Goal: Task Accomplishment & Management: Use online tool/utility

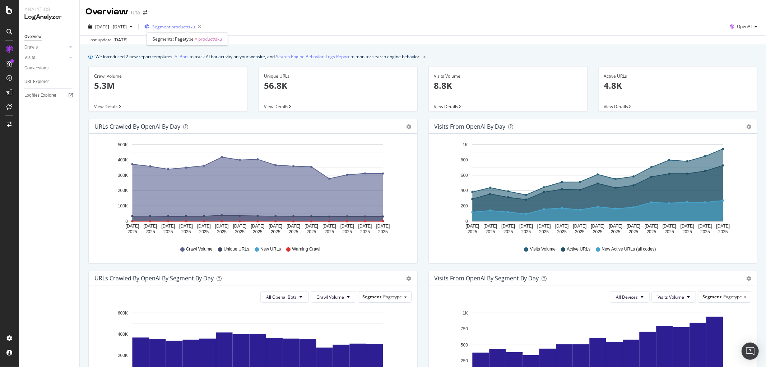
click at [195, 26] on span "Segment: product/sku" at bounding box center [173, 27] width 43 height 6
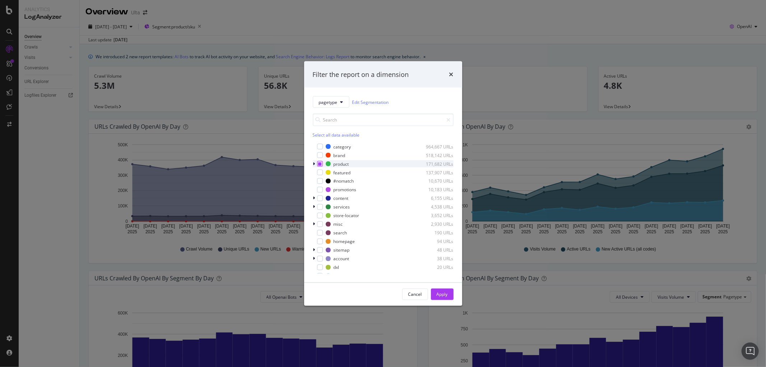
click at [319, 164] on icon "modal" at bounding box center [319, 164] width 3 height 4
click at [322, 162] on div "modal" at bounding box center [320, 164] width 6 height 6
click at [320, 163] on div "modal" at bounding box center [320, 164] width 6 height 6
click at [314, 164] on icon "modal" at bounding box center [314, 164] width 2 height 4
click at [322, 163] on div "modal" at bounding box center [320, 164] width 6 height 6
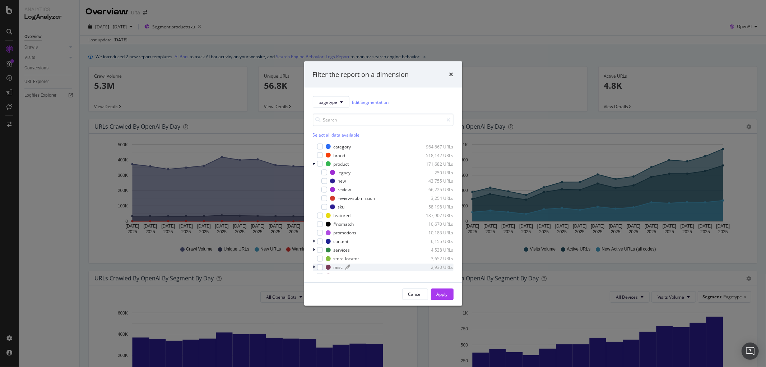
drag, startPoint x: 323, startPoint y: 205, endPoint x: 386, endPoint y: 270, distance: 90.2
click at [322, 206] on div "modal" at bounding box center [325, 207] width 6 height 6
click at [433, 293] on button "Apply" at bounding box center [442, 294] width 23 height 11
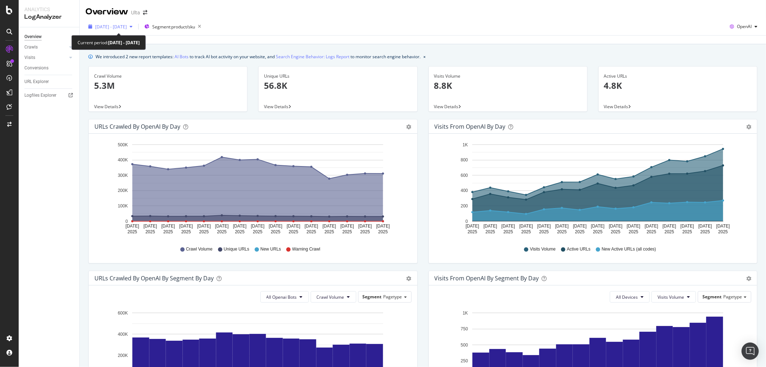
click at [135, 29] on div "[DATE] - [DATE]" at bounding box center [111, 26] width 50 height 11
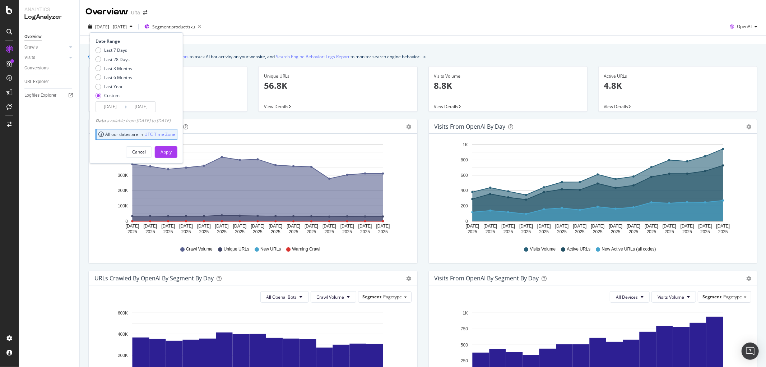
click at [124, 103] on input "[DATE]" at bounding box center [110, 107] width 29 height 10
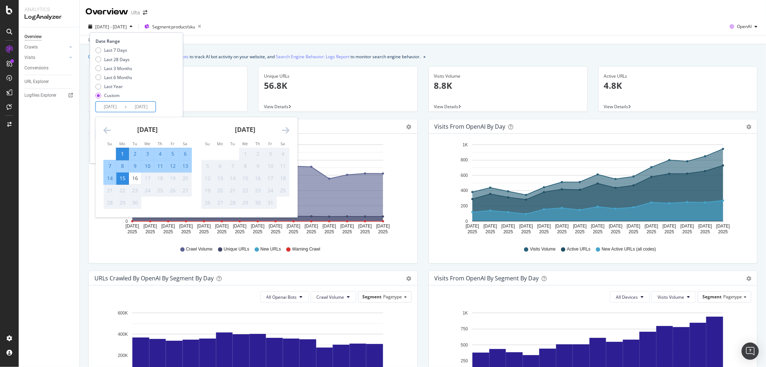
drag, startPoint x: 112, startPoint y: 106, endPoint x: 115, endPoint y: 104, distance: 3.9
click at [115, 105] on input "[DATE]" at bounding box center [110, 107] width 29 height 10
type input "[DATE]"
click at [164, 84] on div "Last 7 Days Last 28 Days Last 3 Months Last 6 Months Last Year Custom" at bounding box center [136, 74] width 80 height 54
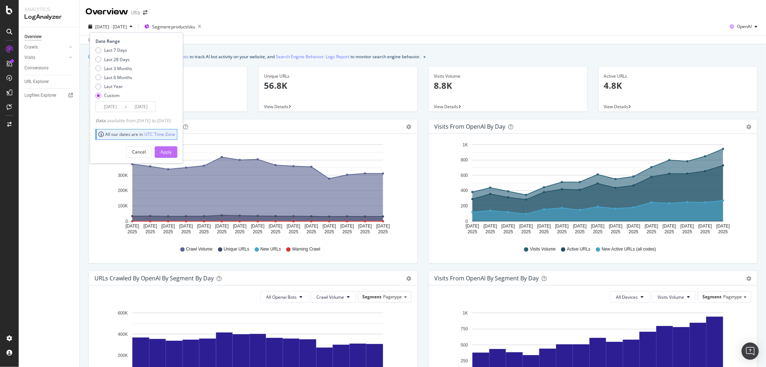
click at [172, 150] on div "Apply" at bounding box center [166, 152] width 11 height 6
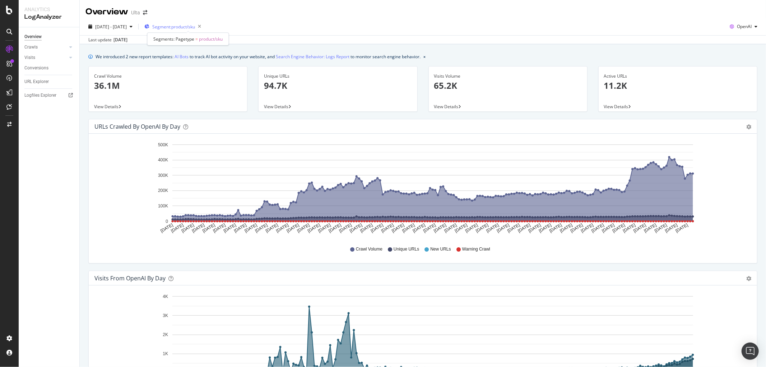
click at [195, 28] on span "Segment: product/sku" at bounding box center [173, 27] width 43 height 6
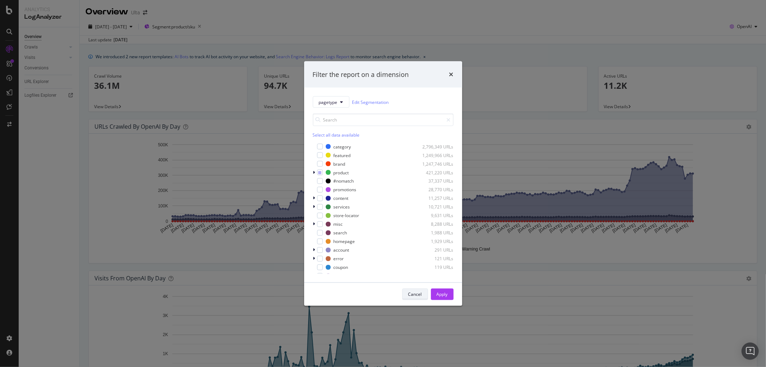
click at [419, 296] on div "Cancel" at bounding box center [416, 294] width 14 height 6
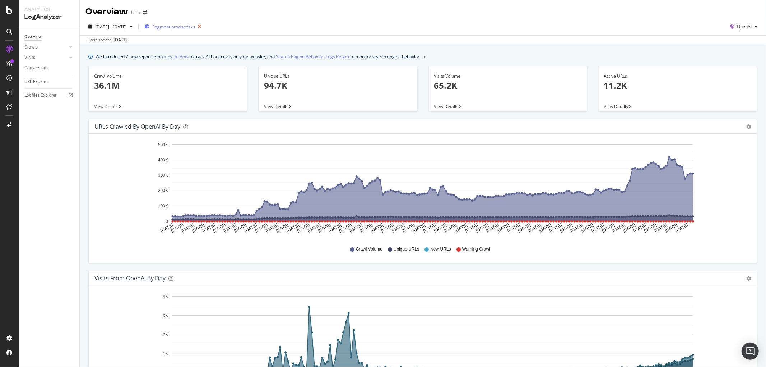
click at [204, 22] on div "Segment: product/sku" at bounding box center [174, 26] width 60 height 11
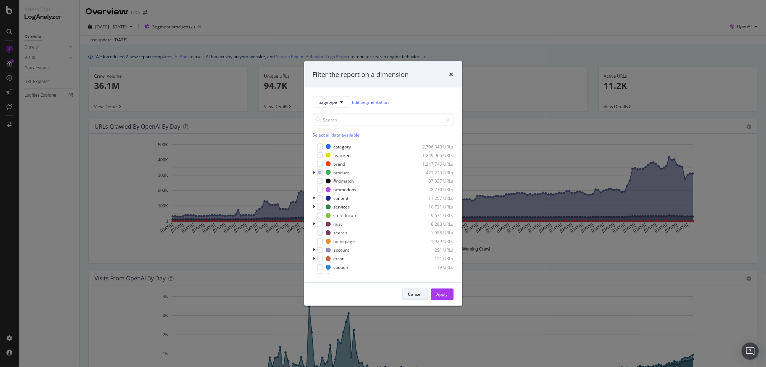
click at [411, 295] on div "Cancel" at bounding box center [416, 294] width 14 height 6
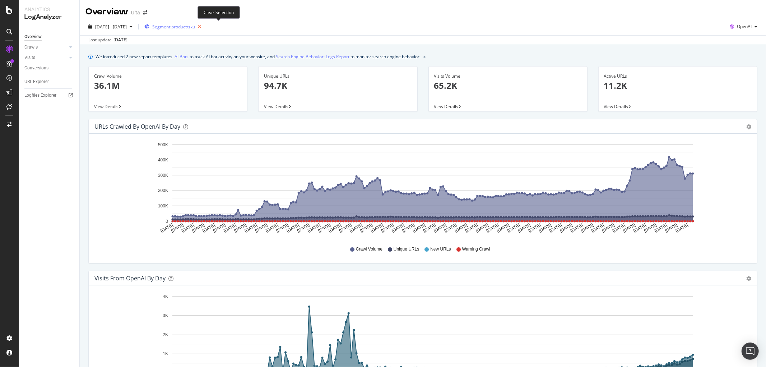
click at [204, 29] on icon "button" at bounding box center [199, 27] width 9 height 10
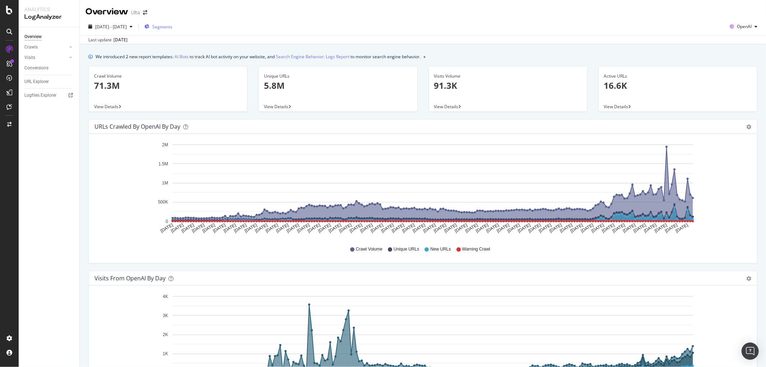
click at [172, 27] on span "Segments" at bounding box center [162, 27] width 20 height 6
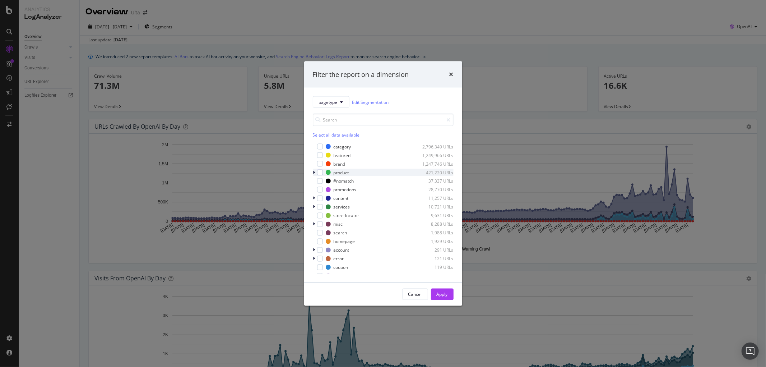
click at [314, 172] on icon "modal" at bounding box center [314, 172] width 2 height 4
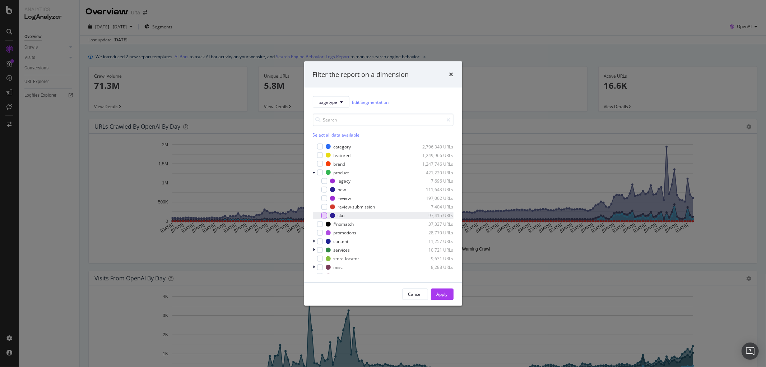
click at [324, 216] on div "modal" at bounding box center [325, 216] width 6 height 6
click at [442, 296] on div "Apply" at bounding box center [442, 294] width 11 height 6
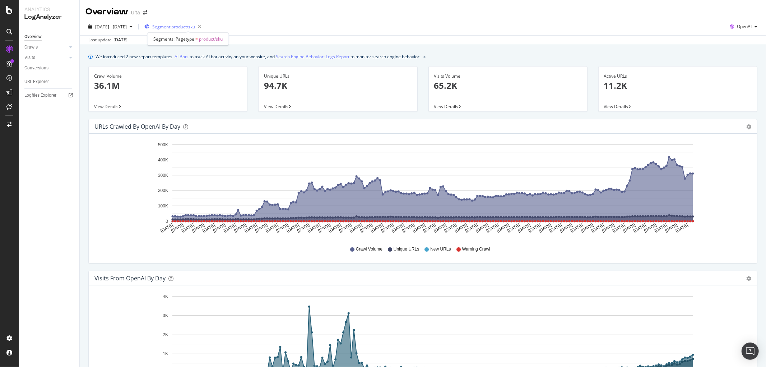
click at [195, 26] on span "Segment: product/sku" at bounding box center [173, 27] width 43 height 6
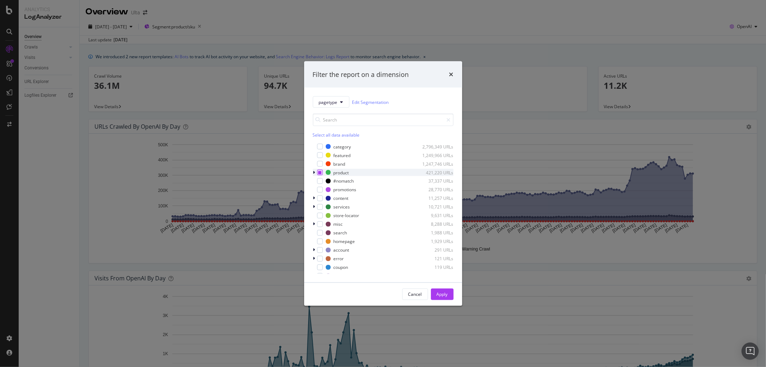
click at [320, 175] on div "modal" at bounding box center [320, 173] width 6 height 6
click at [320, 174] on icon "modal" at bounding box center [319, 173] width 3 height 4
click at [318, 242] on div "modal" at bounding box center [320, 242] width 6 height 6
click at [449, 292] on button "Apply" at bounding box center [442, 294] width 23 height 11
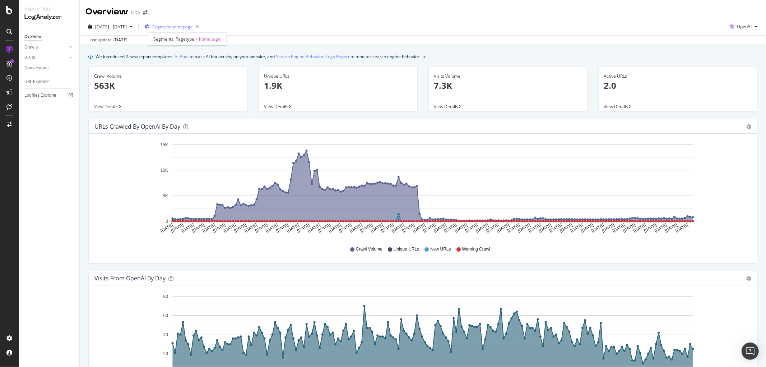
click at [193, 29] on span "Segment: homepage" at bounding box center [172, 27] width 41 height 6
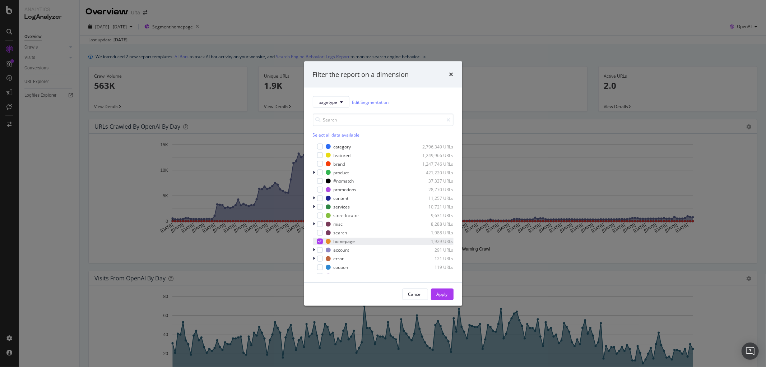
click at [318, 243] on icon "modal" at bounding box center [319, 242] width 3 height 4
click at [321, 233] on div "modal" at bounding box center [320, 233] width 6 height 6
click at [446, 295] on div "Apply" at bounding box center [442, 294] width 11 height 6
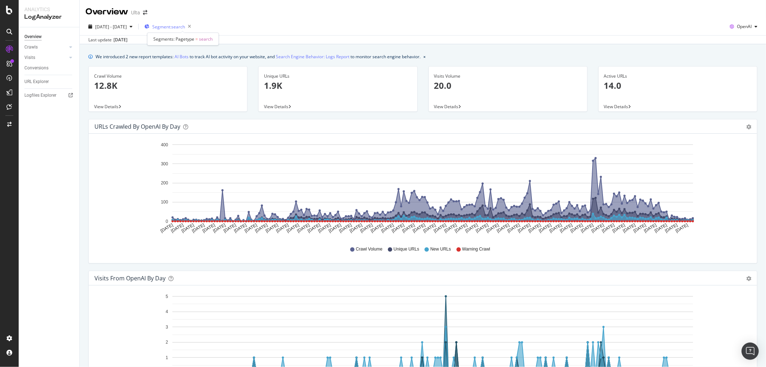
click at [185, 24] on span "Segment: search" at bounding box center [168, 27] width 33 height 6
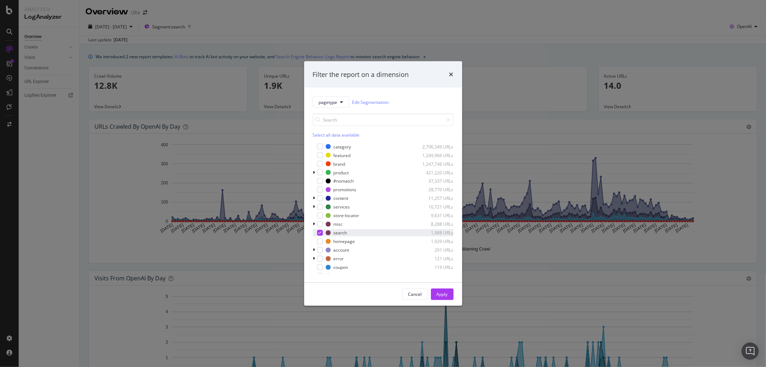
click at [320, 231] on icon "modal" at bounding box center [319, 233] width 3 height 4
click at [314, 174] on icon "modal" at bounding box center [314, 172] width 2 height 4
click at [317, 173] on div "modal" at bounding box center [315, 172] width 4 height 7
click at [315, 171] on div "modal" at bounding box center [315, 172] width 4 height 7
drag, startPoint x: 323, startPoint y: 216, endPoint x: 386, endPoint y: 251, distance: 71.8
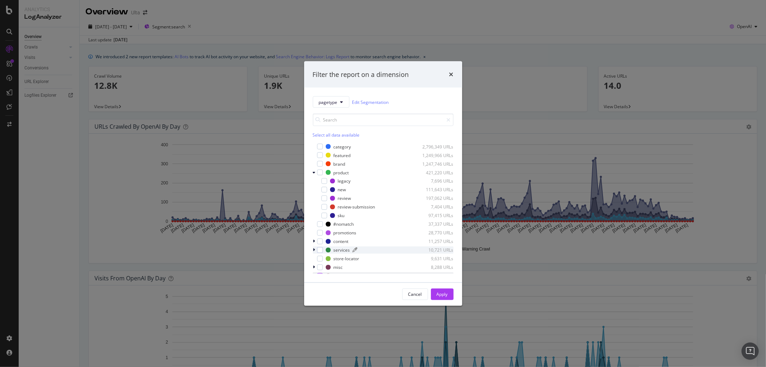
click at [324, 216] on div "modal" at bounding box center [325, 216] width 6 height 6
drag, startPoint x: 447, startPoint y: 292, endPoint x: 132, endPoint y: 126, distance: 356.6
click at [447, 291] on div "Apply" at bounding box center [442, 294] width 11 height 6
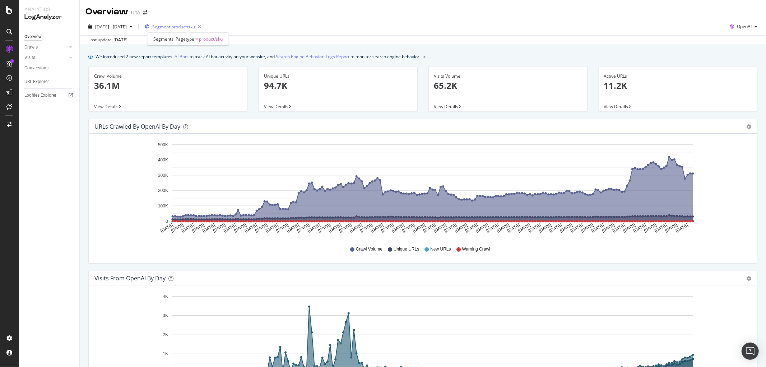
click at [195, 27] on span "Segment: product/sku" at bounding box center [173, 27] width 43 height 6
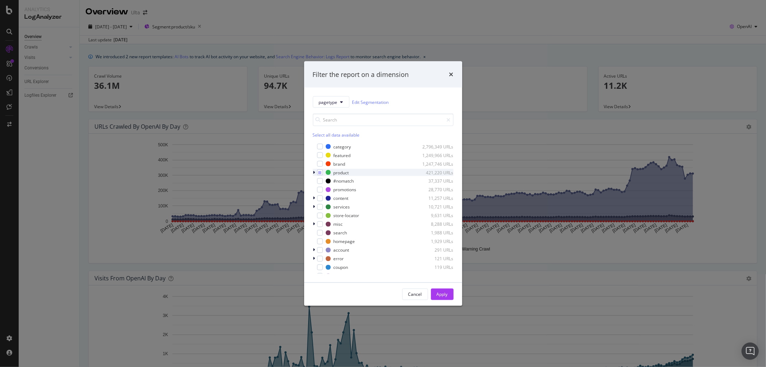
click at [313, 171] on div "modal" at bounding box center [315, 172] width 4 height 7
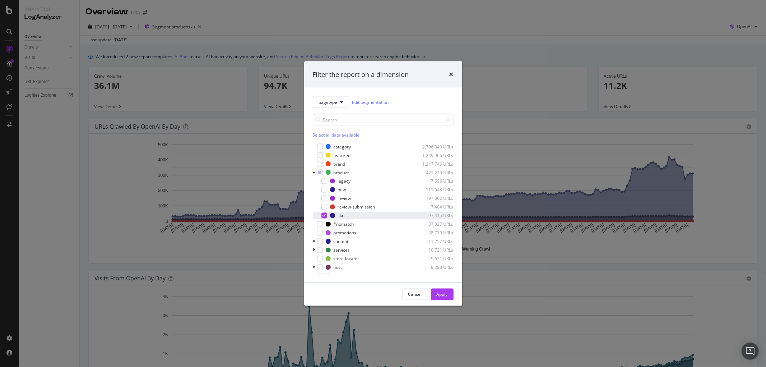
click at [324, 215] on icon "modal" at bounding box center [324, 216] width 3 height 4
click at [325, 199] on div "modal" at bounding box center [325, 198] width 6 height 6
click at [442, 293] on div "Apply" at bounding box center [442, 294] width 11 height 6
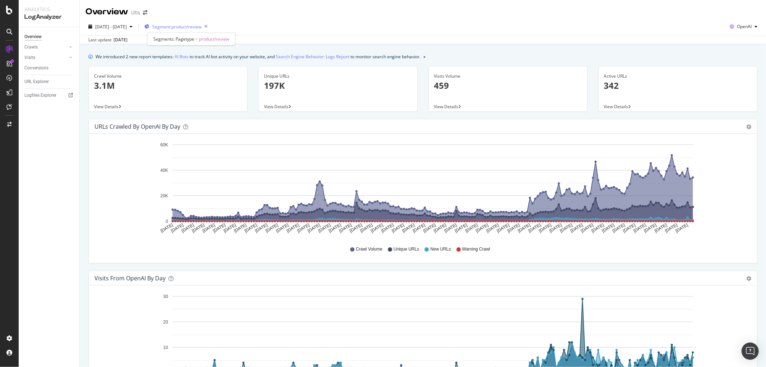
click at [202, 24] on span "Segment: product/review" at bounding box center [176, 27] width 49 height 6
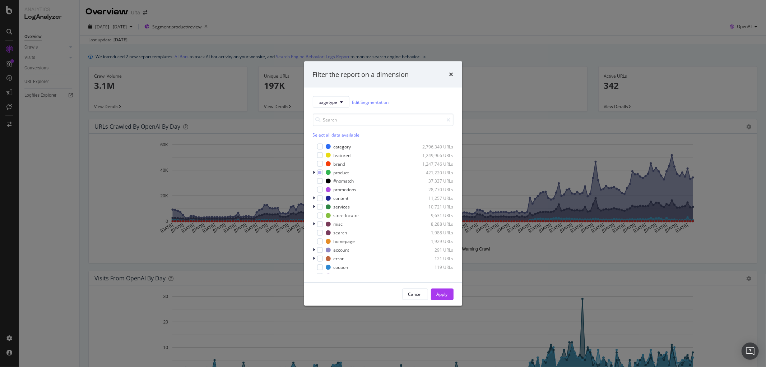
click at [331, 137] on div "Select all data available" at bounding box center [383, 135] width 141 height 6
click at [438, 292] on div "Apply" at bounding box center [442, 294] width 11 height 6
